Goal: Task Accomplishment & Management: Manage account settings

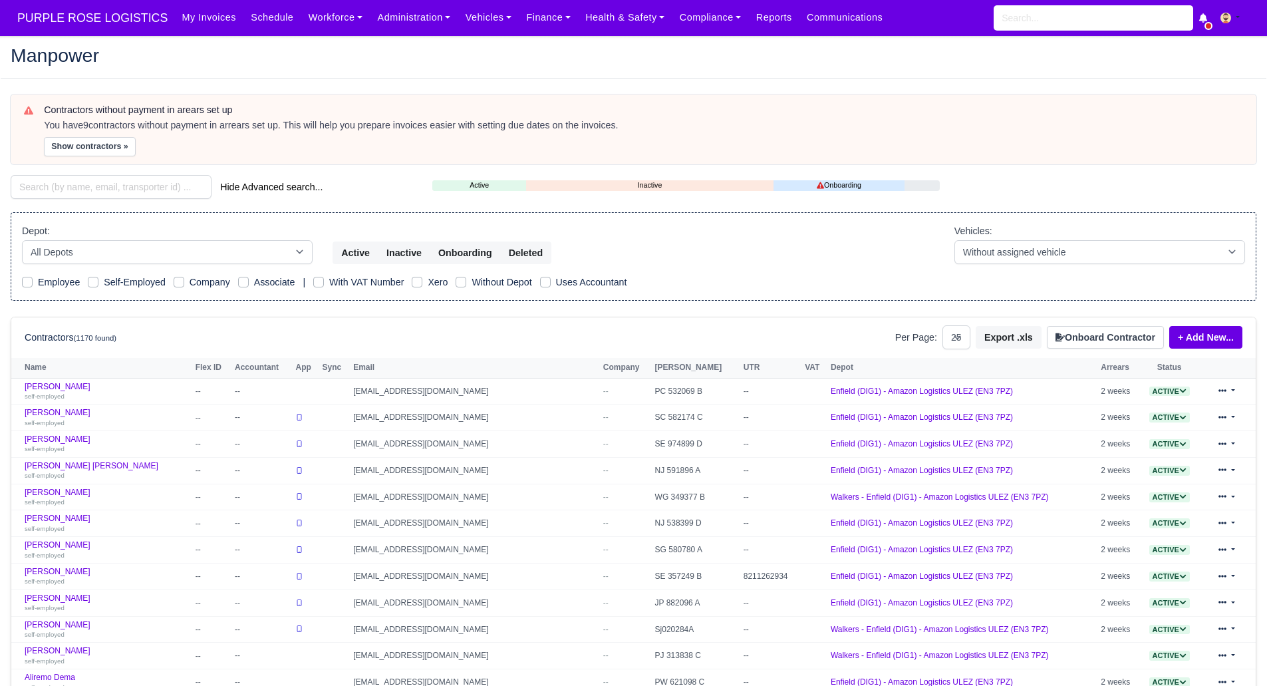
select select "25"
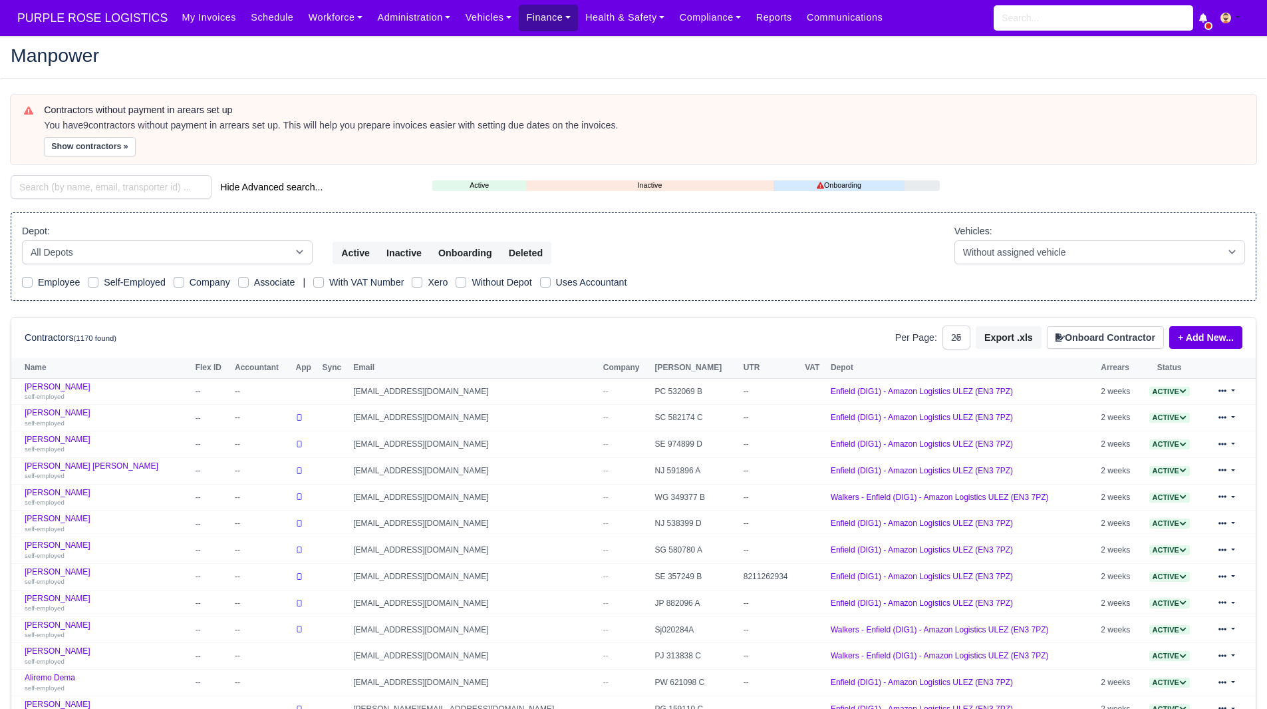
click at [530, 15] on link "Finance" at bounding box center [548, 18] width 59 height 26
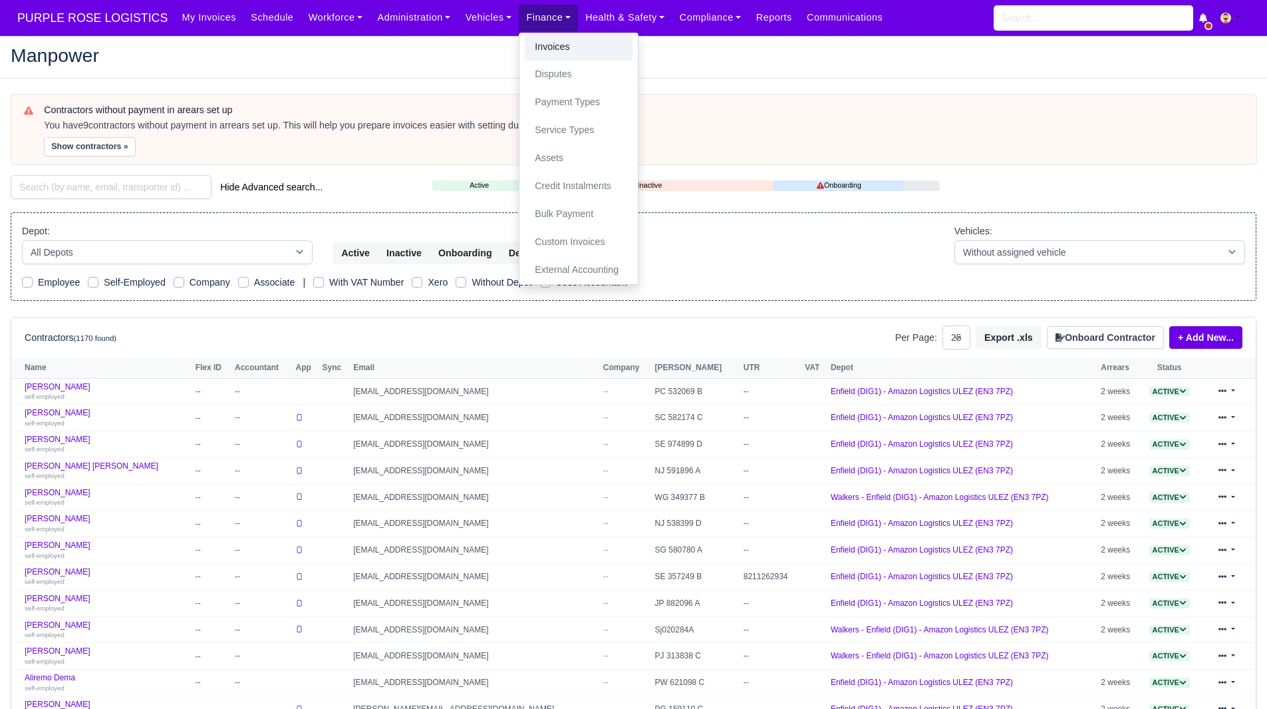
click at [531, 44] on link "Invoices" at bounding box center [579, 47] width 108 height 28
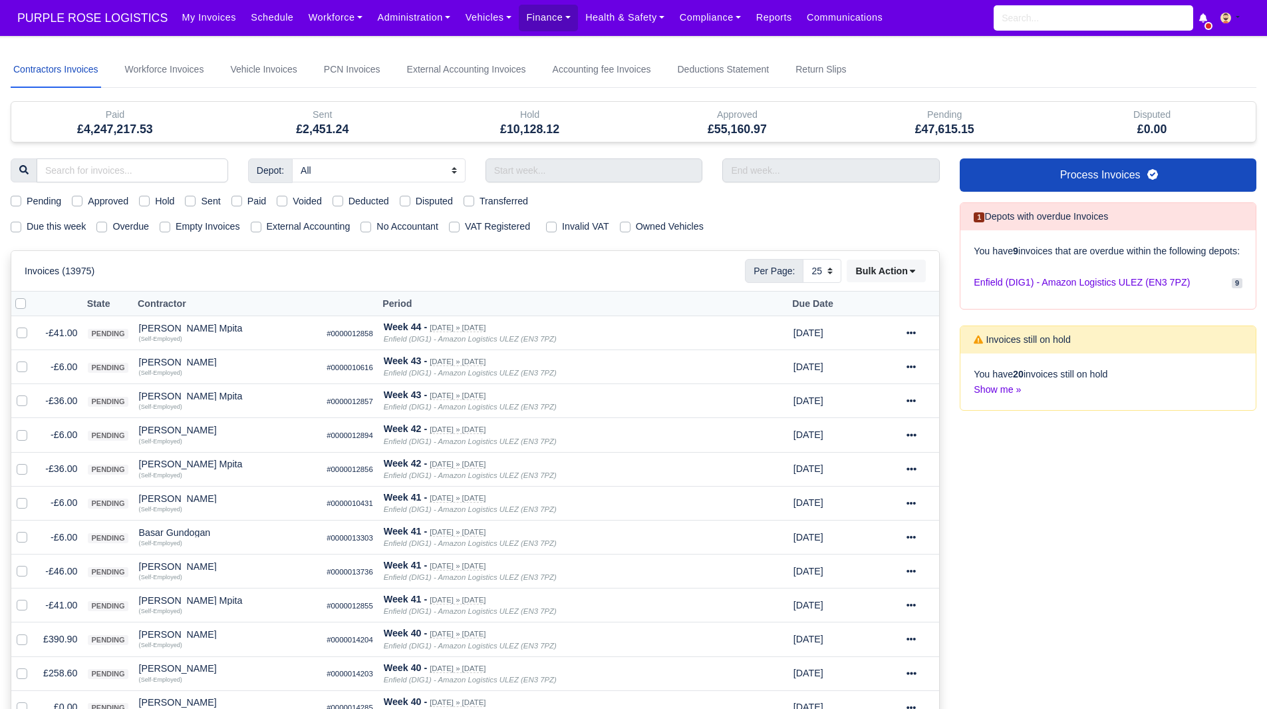
select select "25"
click at [155, 202] on label "Hold" at bounding box center [164, 201] width 19 height 15
click at [148, 202] on input "Hold" at bounding box center [144, 199] width 11 height 11
checkbox input "true"
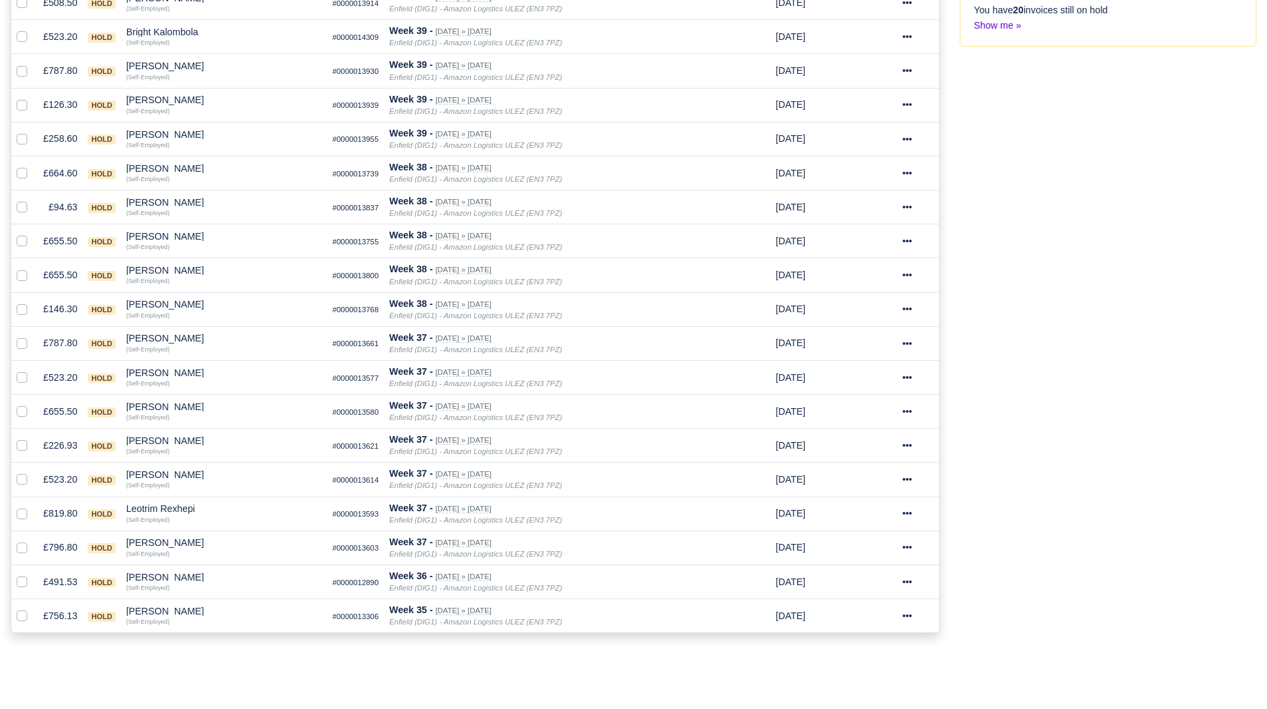
scroll to position [365, 0]
click at [158, 605] on td "[PERSON_NAME] Quick Actions Other Invoices Wallet (Self-Employed)" at bounding box center [224, 614] width 206 height 34
click at [158, 611] on div "[PERSON_NAME]" at bounding box center [224, 609] width 196 height 9
click at [238, 643] on button "Other Invoices" at bounding box center [301, 648] width 194 height 20
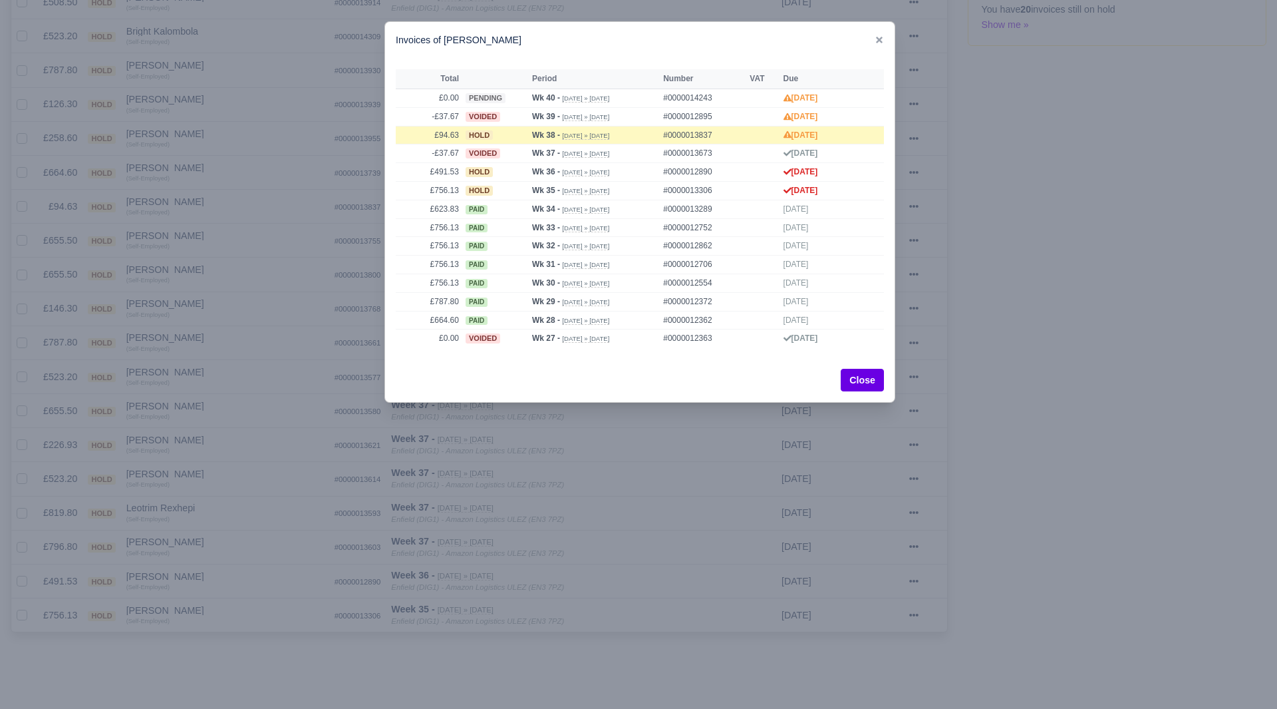
click at [348, 518] on div at bounding box center [638, 354] width 1277 height 709
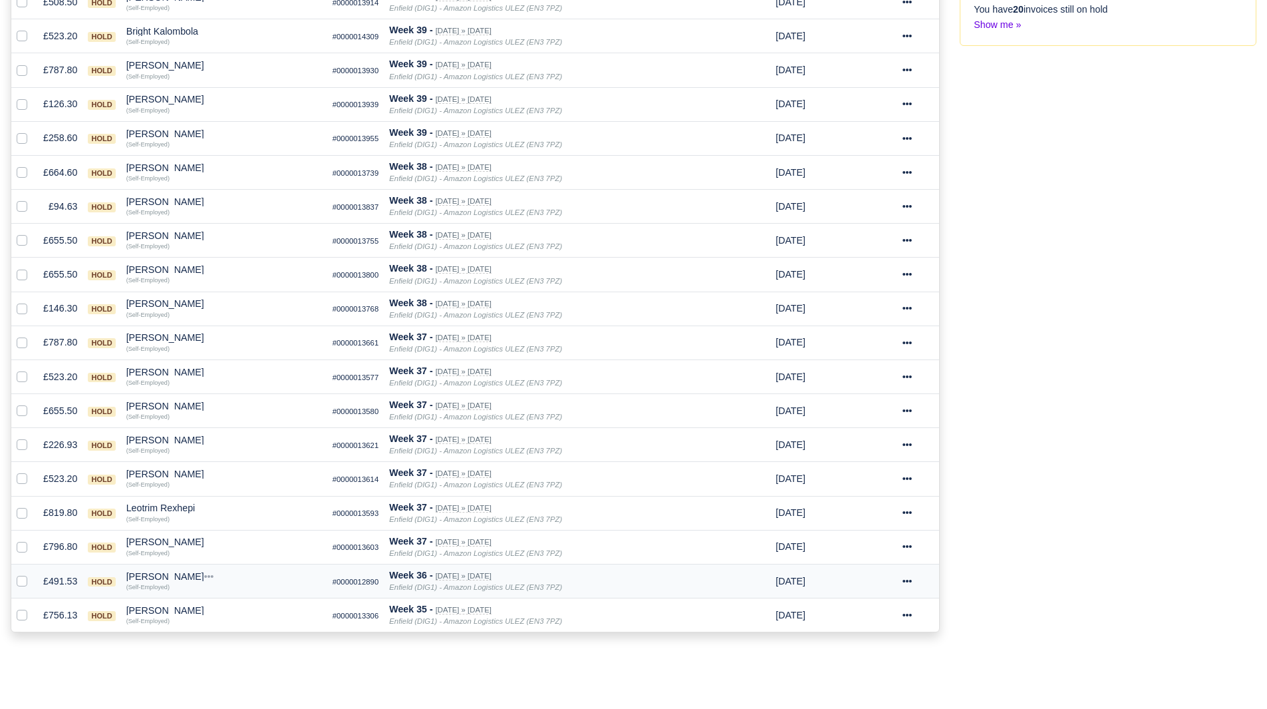
click at [163, 577] on div "[PERSON_NAME]" at bounding box center [224, 575] width 196 height 9
click at [236, 616] on button "Other Invoices" at bounding box center [301, 613] width 194 height 20
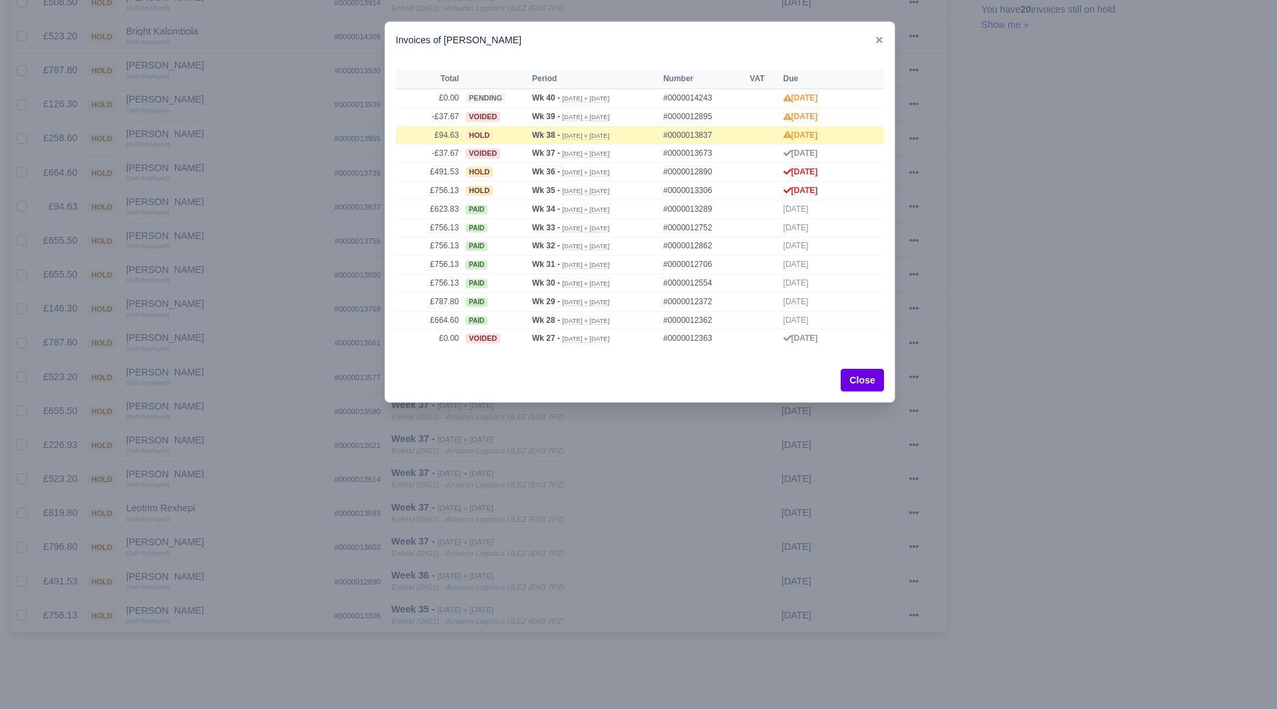
click at [202, 595] on div at bounding box center [638, 354] width 1277 height 709
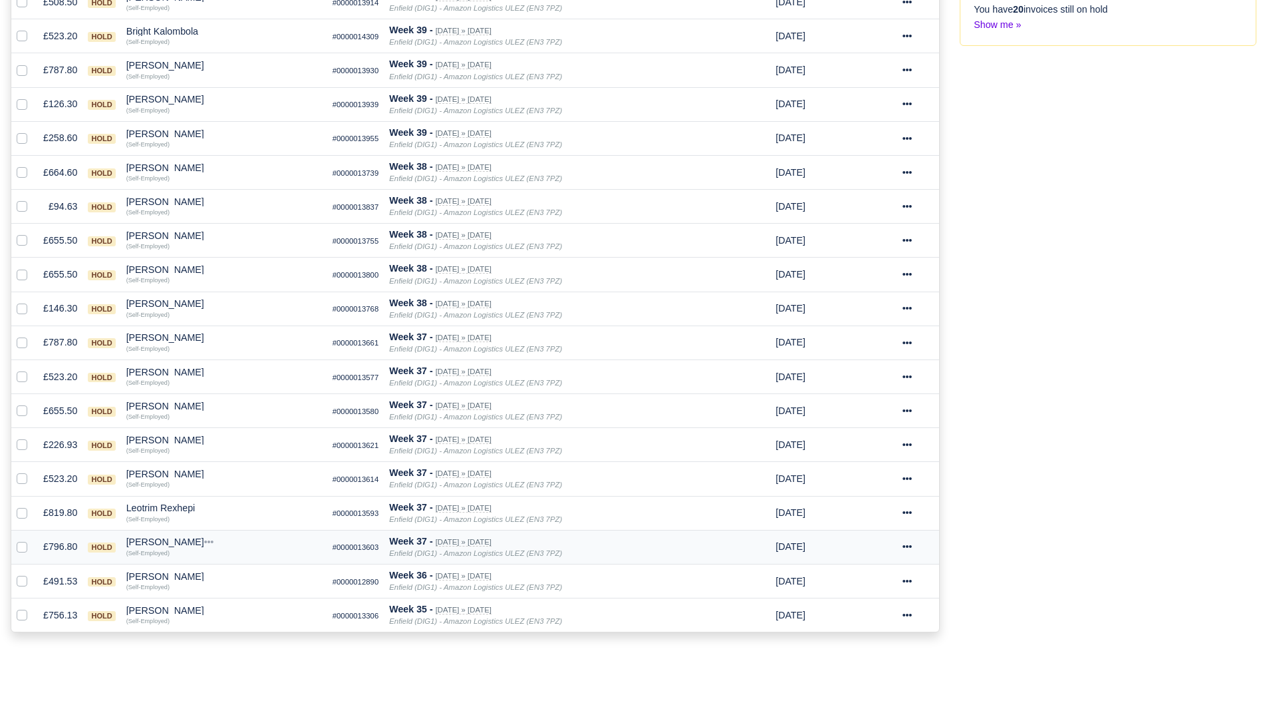
click at [165, 544] on div "[PERSON_NAME]" at bounding box center [224, 541] width 196 height 9
click at [233, 575] on button "Other Invoices" at bounding box center [301, 579] width 194 height 20
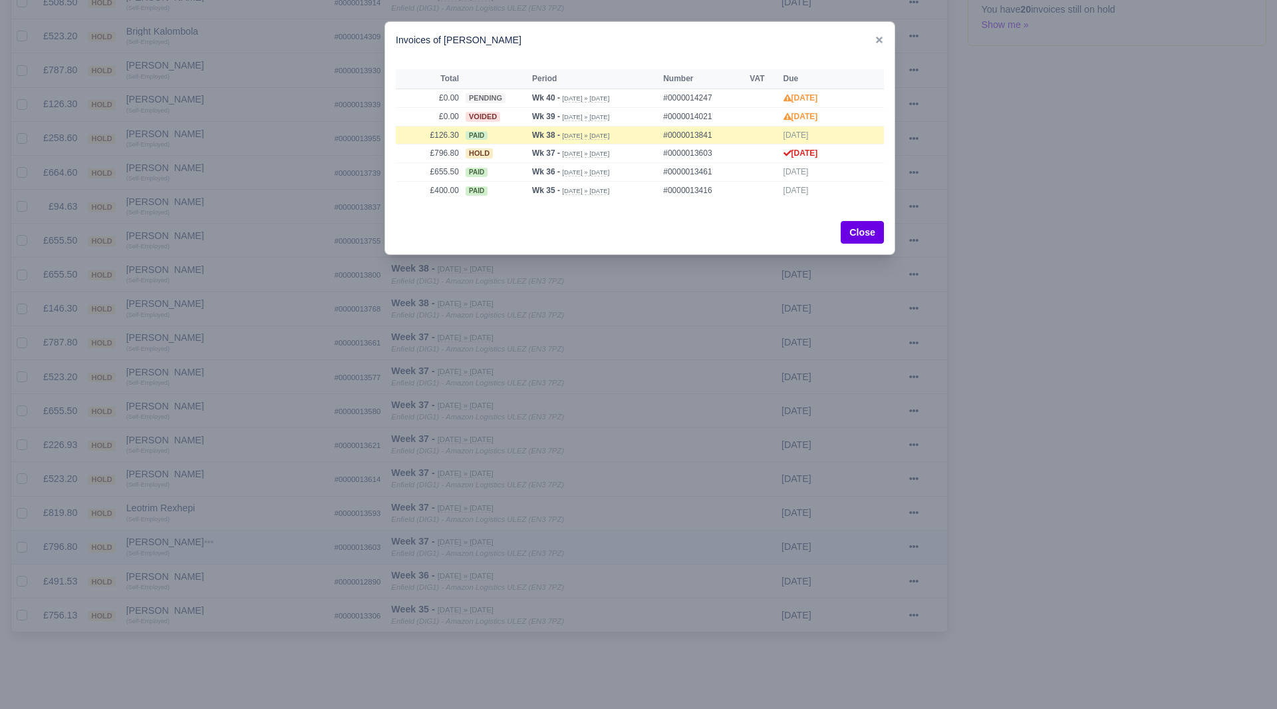
click at [233, 575] on div at bounding box center [638, 354] width 1277 height 709
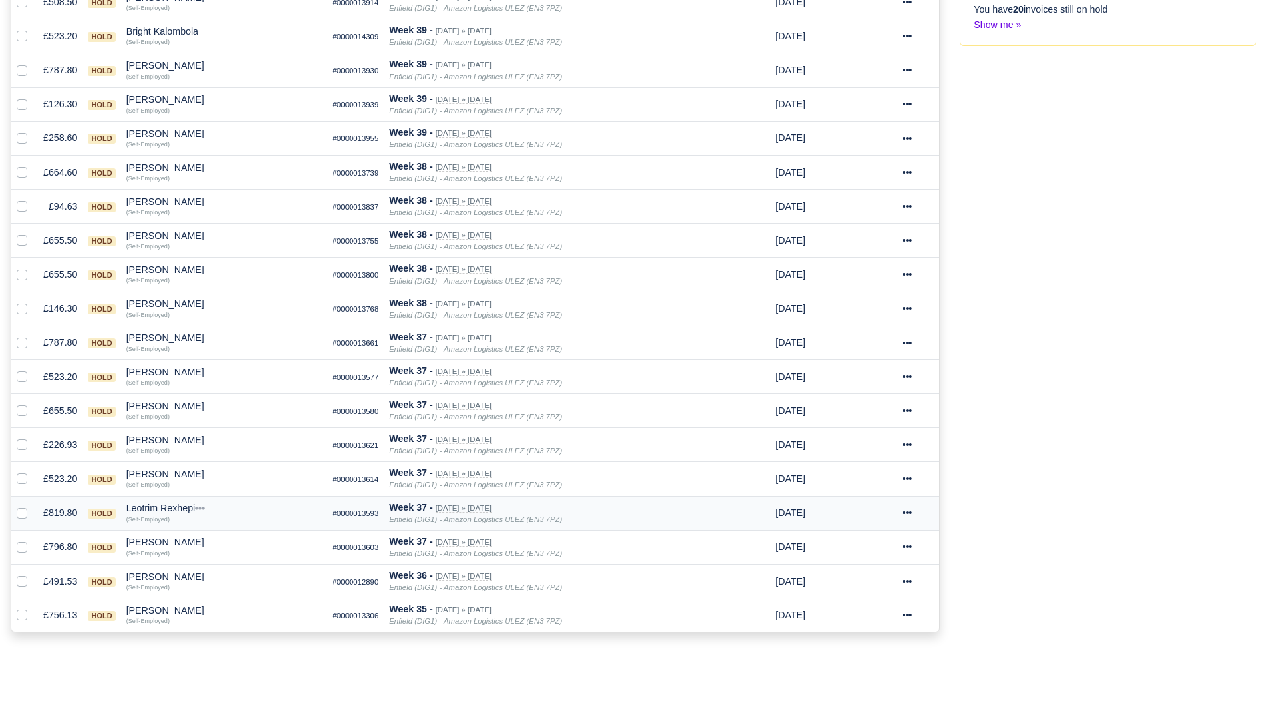
click at [171, 512] on div "Leotrim Rexhepi" at bounding box center [224, 507] width 196 height 9
click at [240, 540] on button "Other Invoices" at bounding box center [301, 546] width 194 height 20
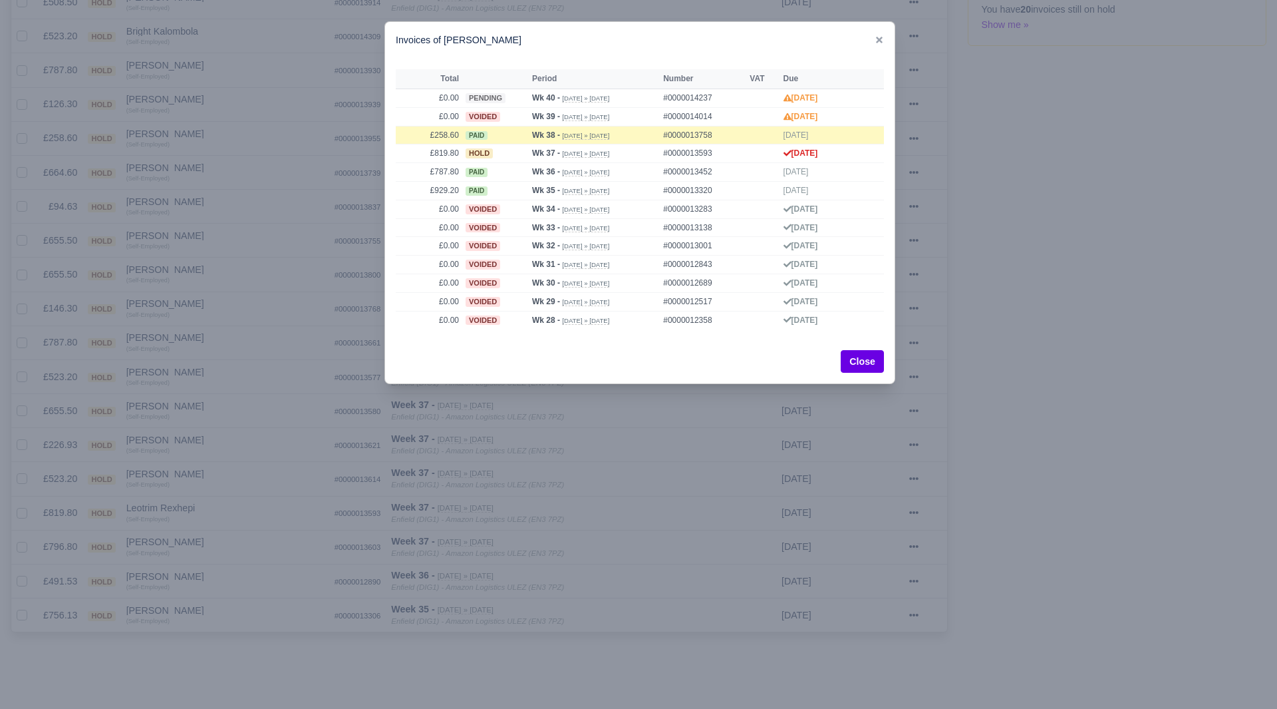
click at [240, 540] on div at bounding box center [638, 354] width 1277 height 709
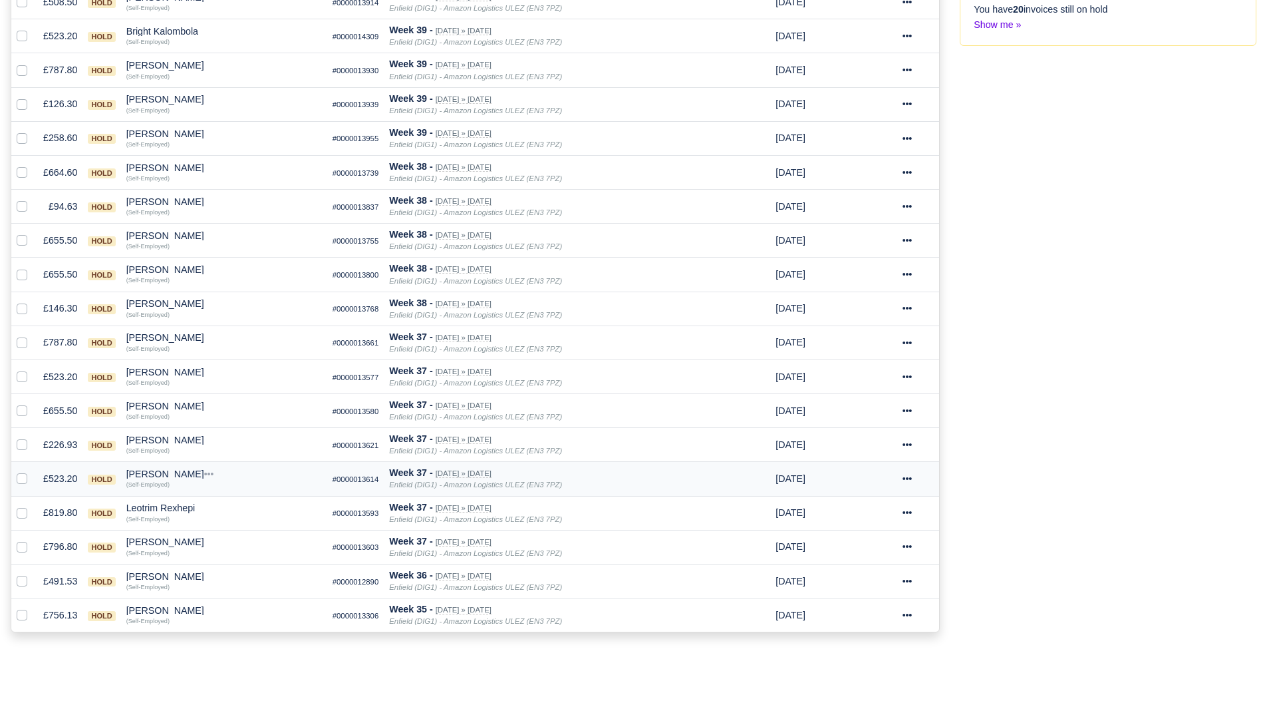
click at [174, 475] on div "[PERSON_NAME]" at bounding box center [224, 473] width 196 height 9
click at [226, 512] on button "Other Invoices" at bounding box center [301, 512] width 194 height 20
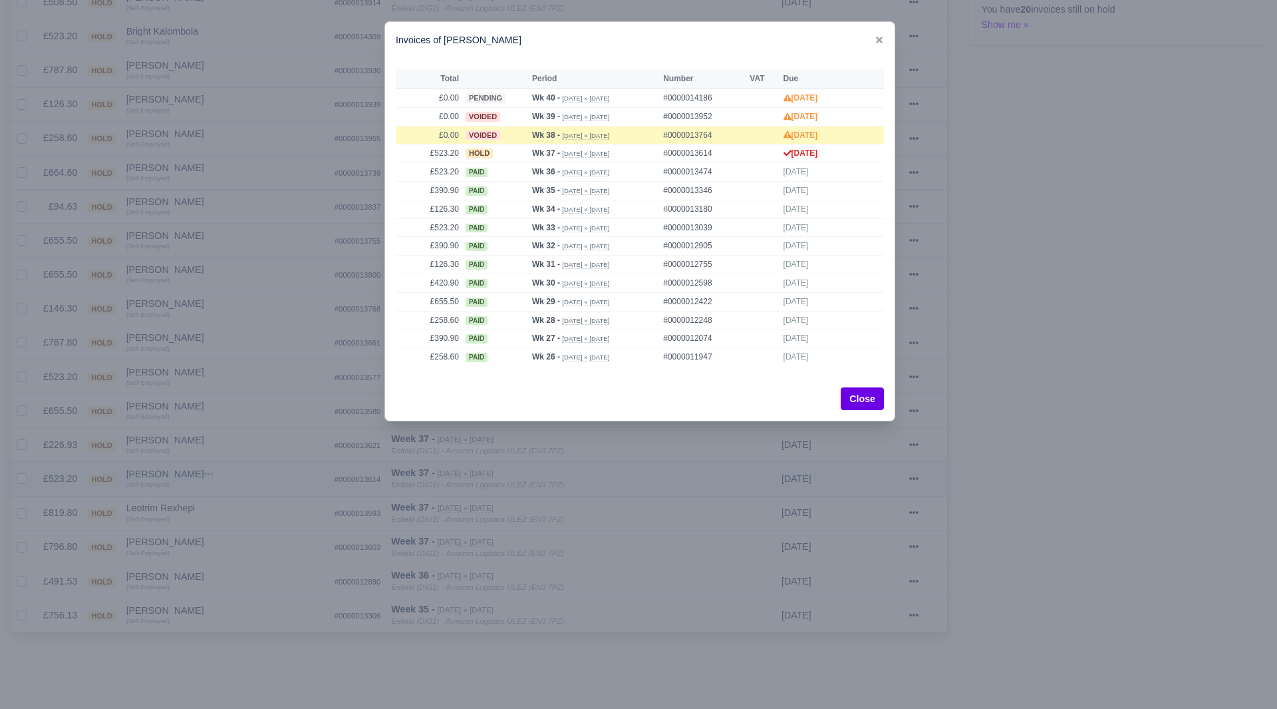
click at [226, 512] on div at bounding box center [638, 354] width 1277 height 709
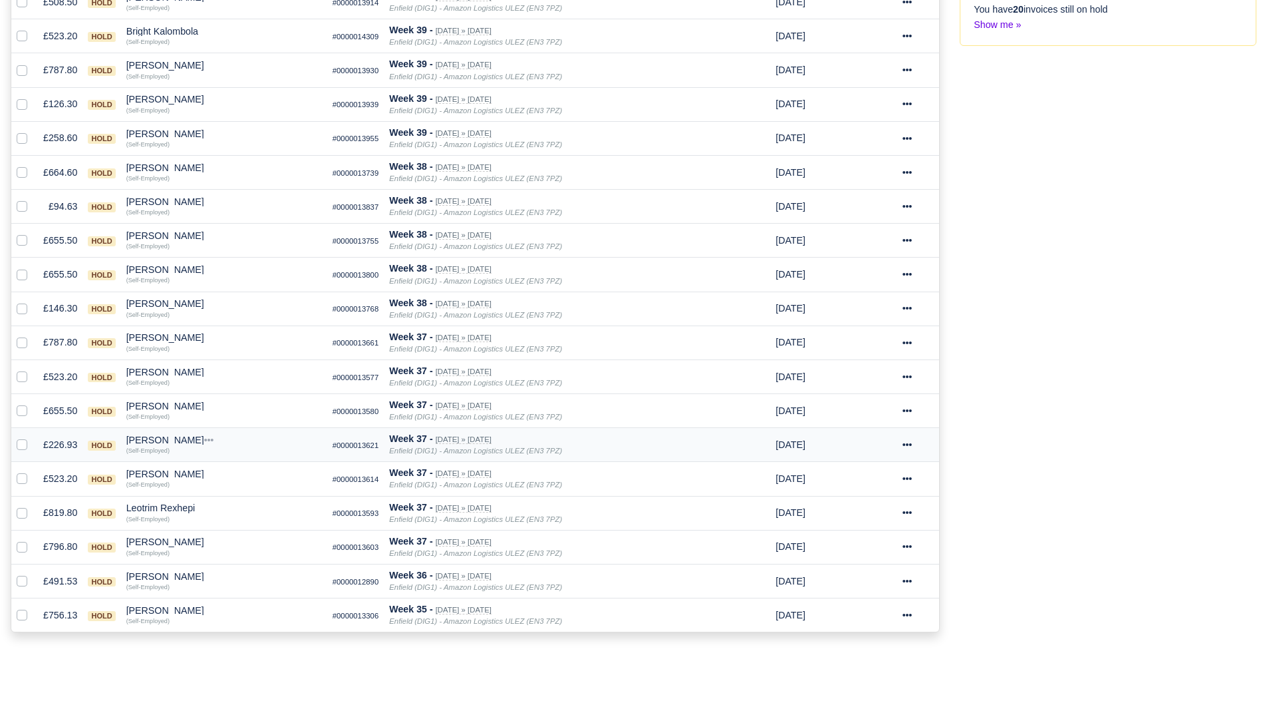
click at [144, 444] on div "[PERSON_NAME]" at bounding box center [224, 439] width 196 height 9
click at [231, 478] on button "Other Invoices" at bounding box center [301, 478] width 194 height 20
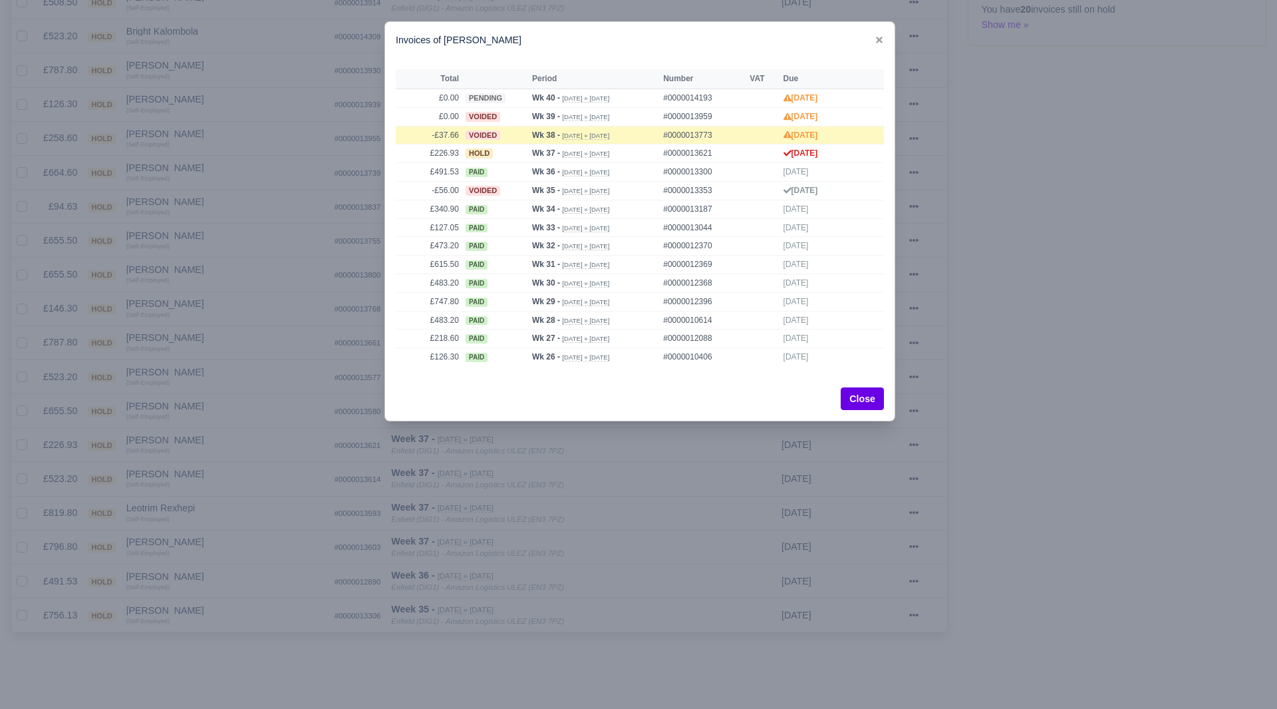
click at [236, 480] on div at bounding box center [638, 354] width 1277 height 709
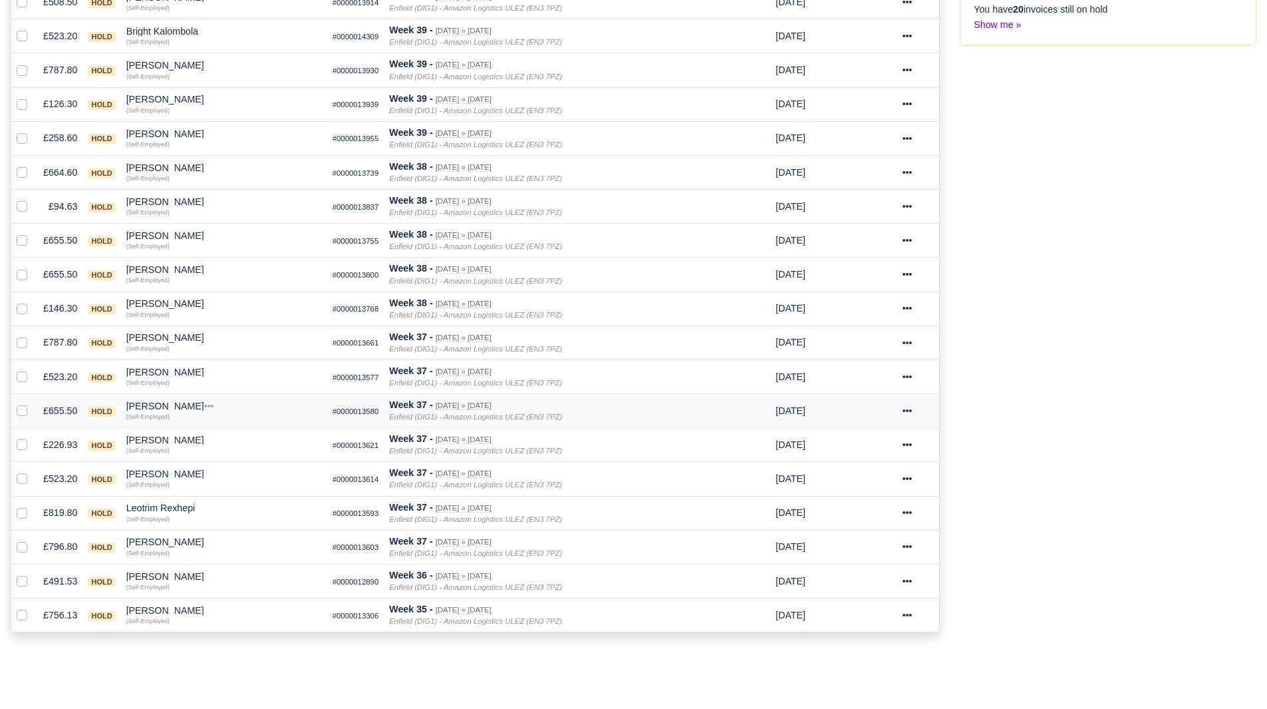
click at [168, 400] on td "[PERSON_NAME] Quick Actions Other Invoices Wallet (Self-Employed)" at bounding box center [224, 411] width 206 height 34
click at [166, 405] on div "[PERSON_NAME]" at bounding box center [224, 405] width 196 height 9
click at [240, 447] on button "Other Invoices" at bounding box center [301, 444] width 194 height 20
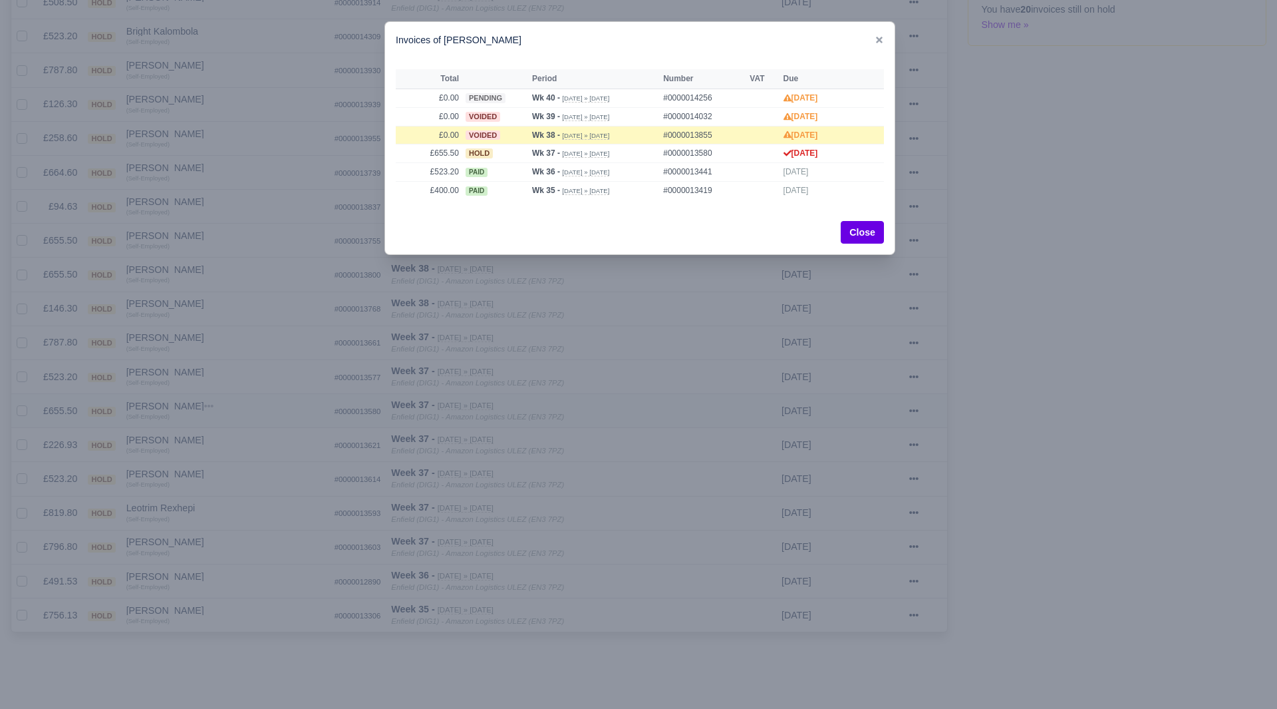
click at [240, 447] on div at bounding box center [638, 354] width 1277 height 709
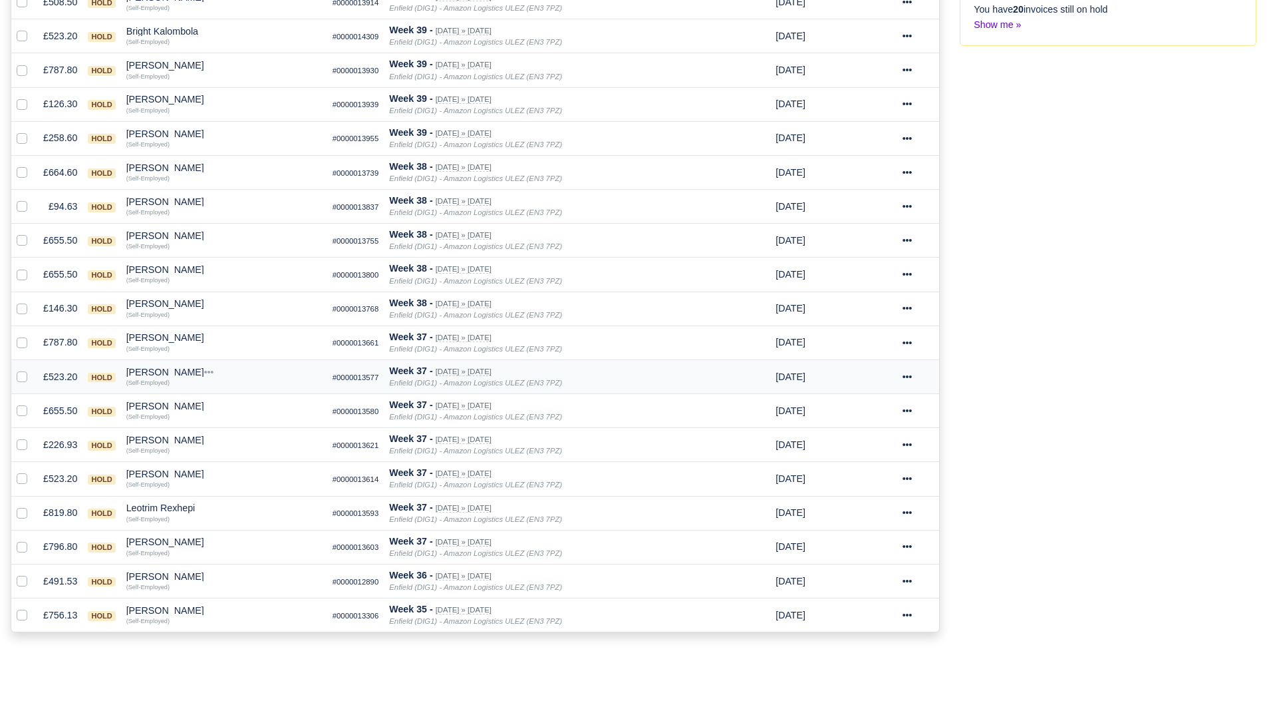
click at [166, 373] on div "[PERSON_NAME]" at bounding box center [224, 371] width 196 height 9
click at [234, 406] on button "Other Invoices" at bounding box center [301, 410] width 194 height 20
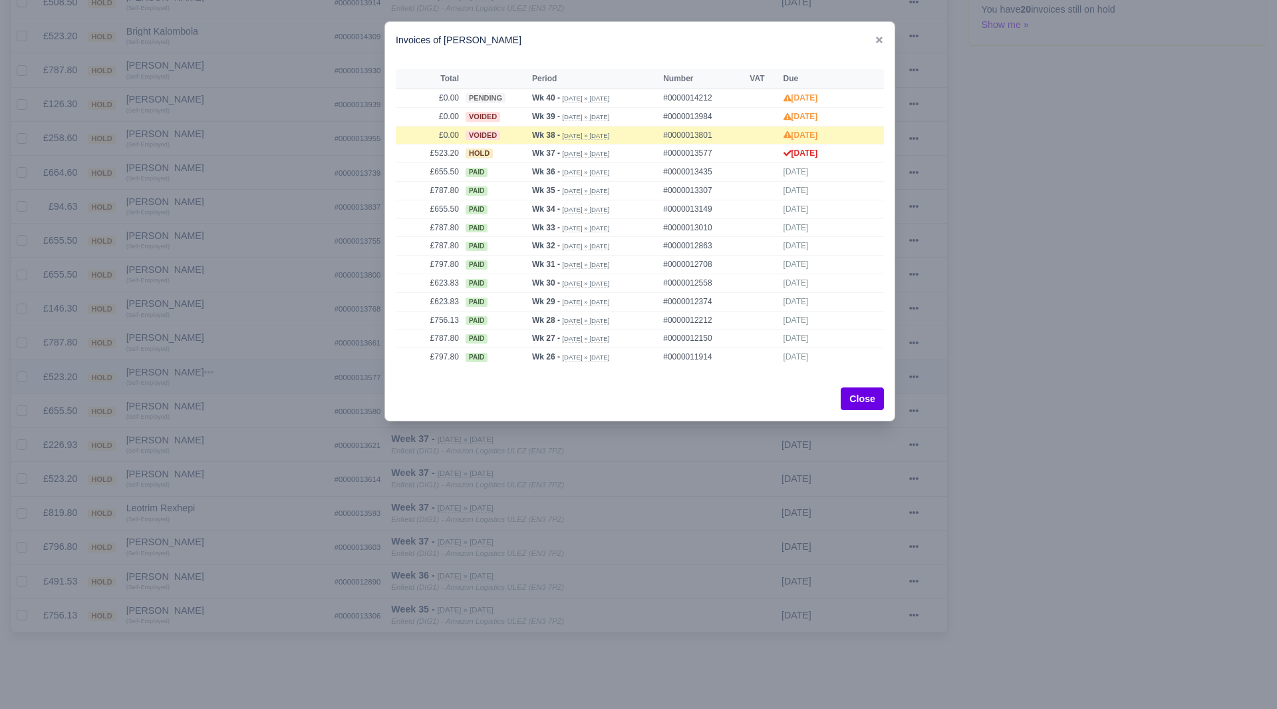
click at [234, 406] on div at bounding box center [638, 354] width 1277 height 709
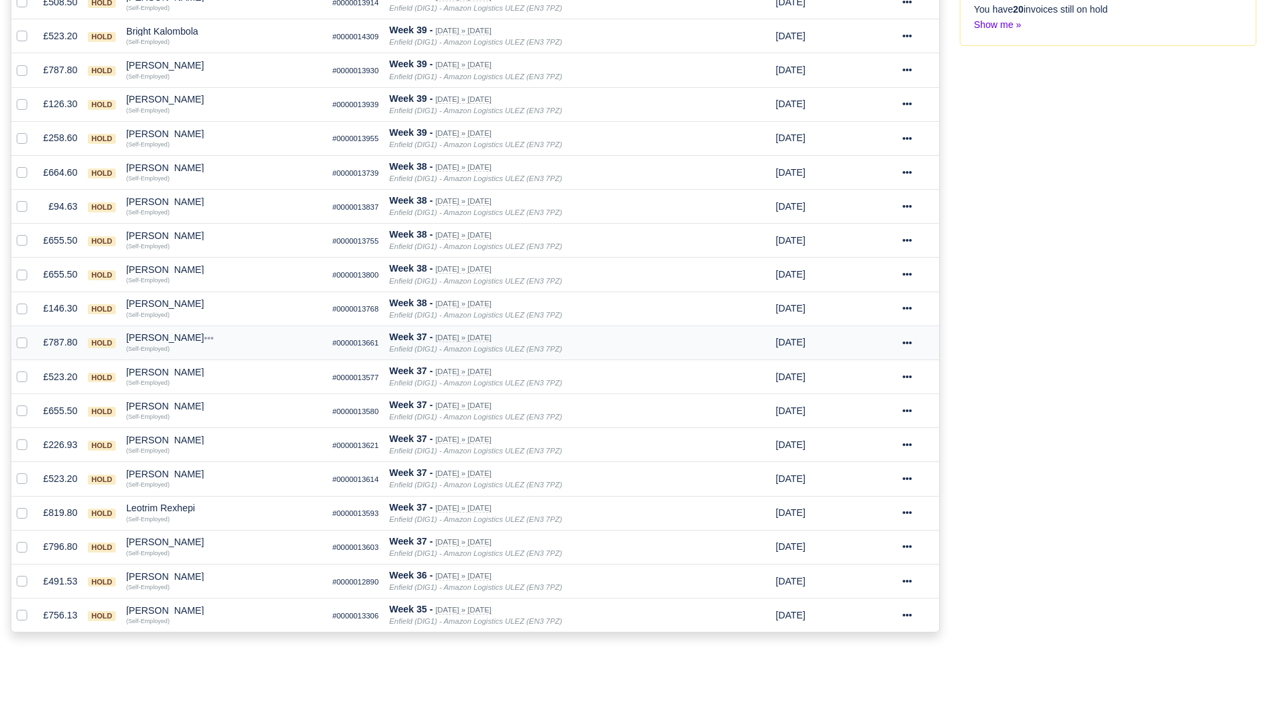
click at [166, 339] on div "[PERSON_NAME]" at bounding box center [224, 337] width 196 height 9
click at [241, 373] on button "Other Invoices" at bounding box center [301, 375] width 194 height 20
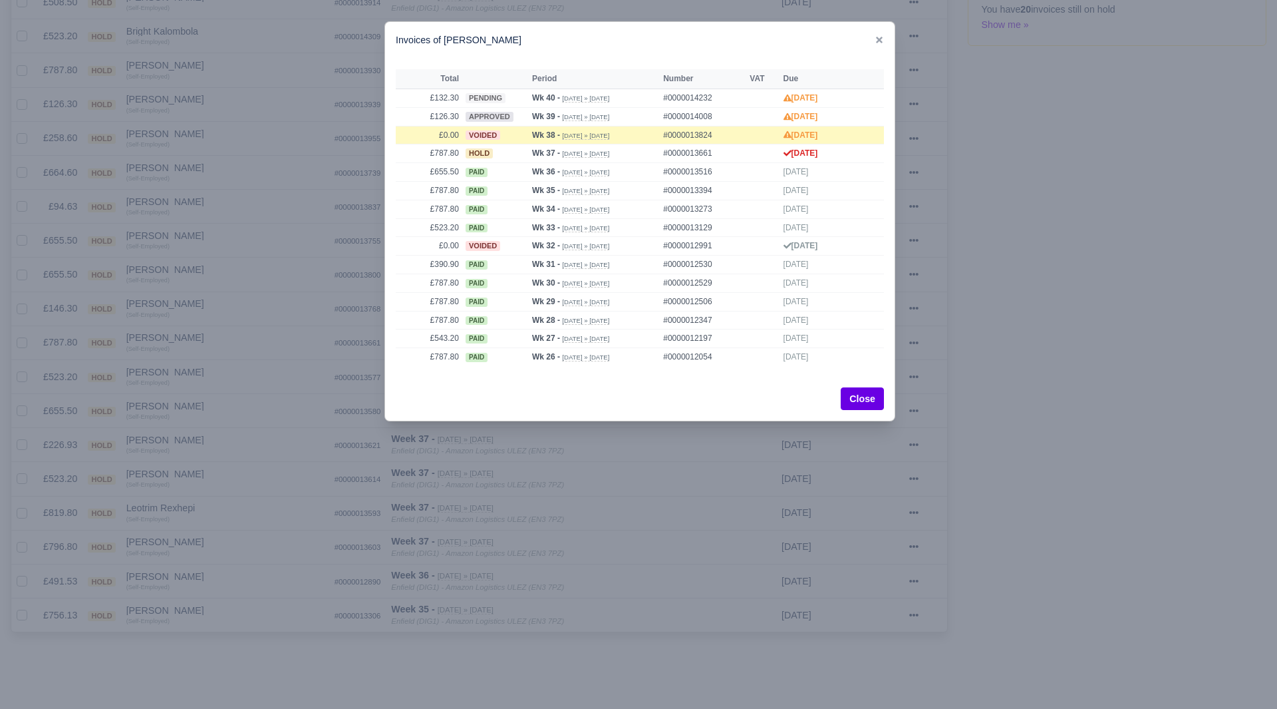
click at [251, 434] on div at bounding box center [638, 354] width 1277 height 709
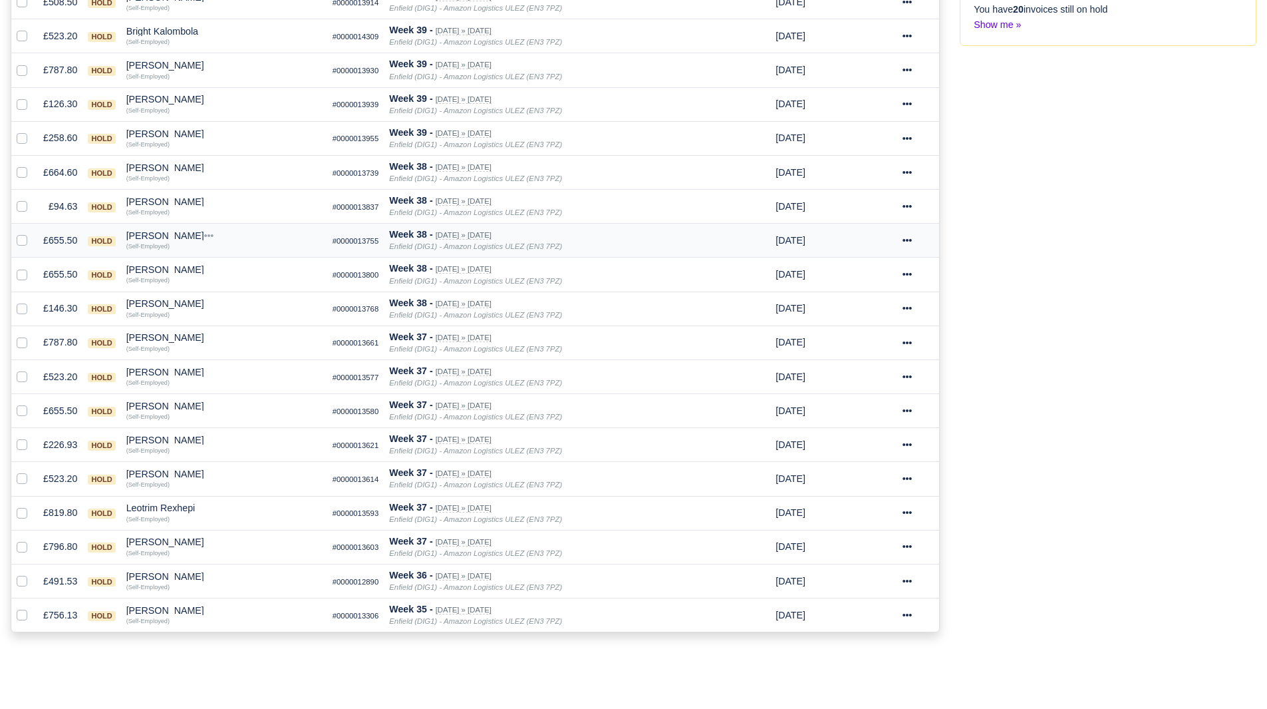
scroll to position [0, 0]
